Goal: Information Seeking & Learning: Find specific fact

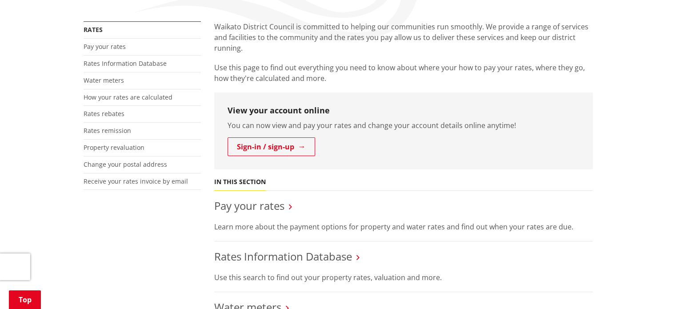
scroll to position [173, 0]
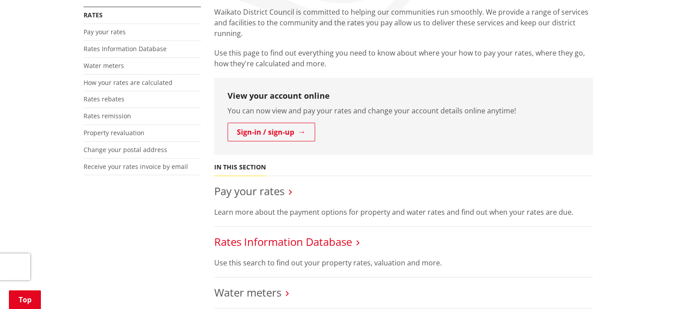
click at [255, 247] on link "Rates Information Database" at bounding box center [283, 241] width 138 height 15
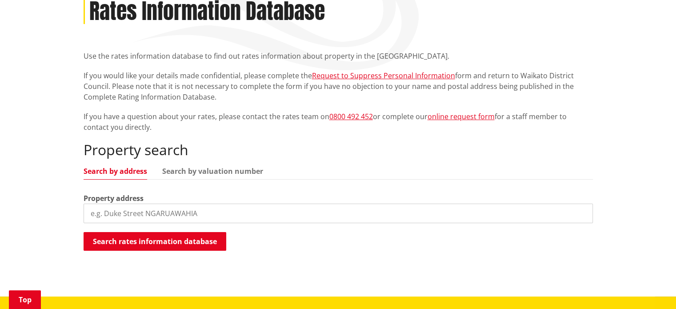
scroll to position [139, 0]
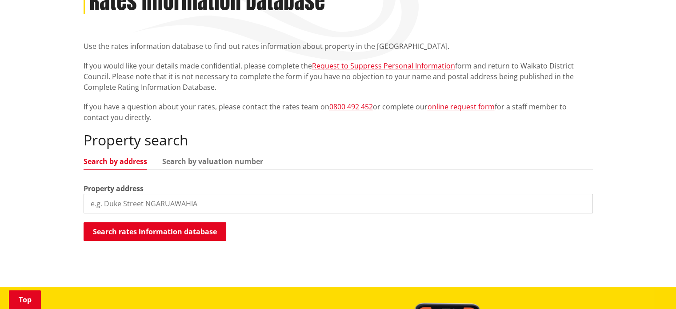
click at [242, 207] on input "search" at bounding box center [338, 204] width 509 height 20
type input "44A Crane Street"
